Goal: Task Accomplishment & Management: Manage account settings

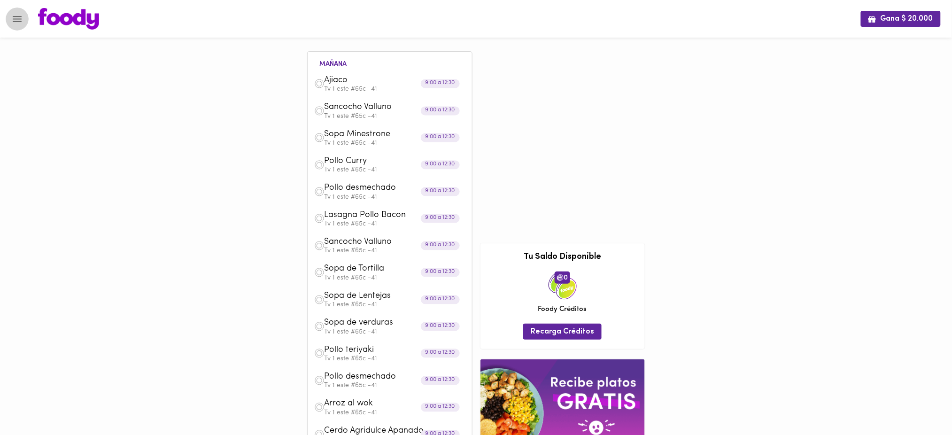
click at [16, 17] on icon "Menu" at bounding box center [17, 19] width 12 height 12
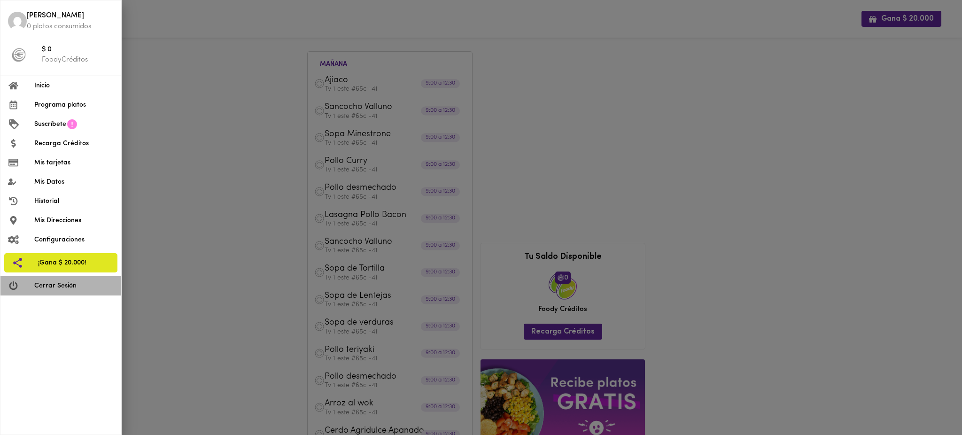
click at [68, 288] on span "Cerrar Sesión" at bounding box center [73, 286] width 79 height 10
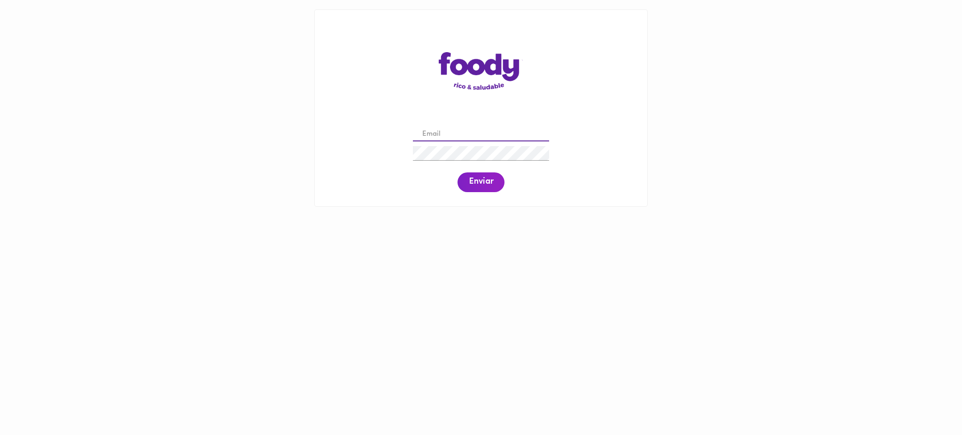
click at [497, 134] on input "email" at bounding box center [481, 134] width 136 height 15
paste input "[EMAIL_ADDRESS][DOMAIN_NAME]"
type input "[EMAIL_ADDRESS][DOMAIN_NAME]"
click at [476, 184] on span "Enviar" at bounding box center [481, 182] width 24 height 10
